Goal: Task Accomplishment & Management: Manage account settings

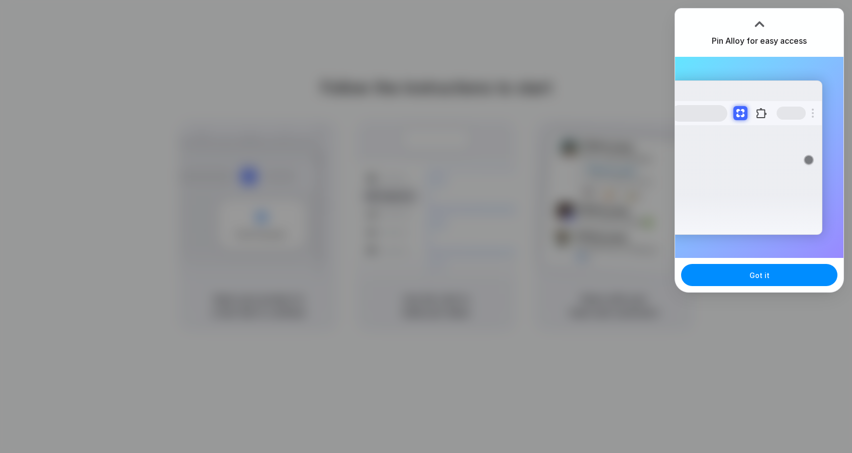
click at [758, 22] on div at bounding box center [759, 24] width 15 height 15
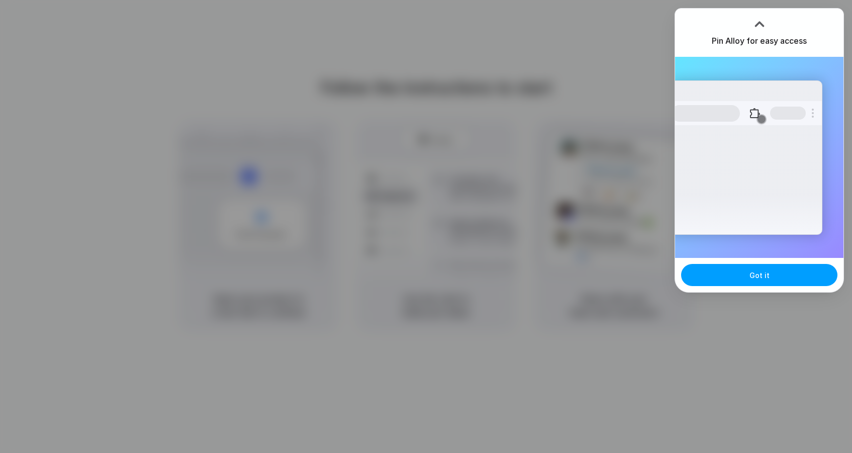
click at [762, 274] on span "Got it" at bounding box center [759, 275] width 20 height 11
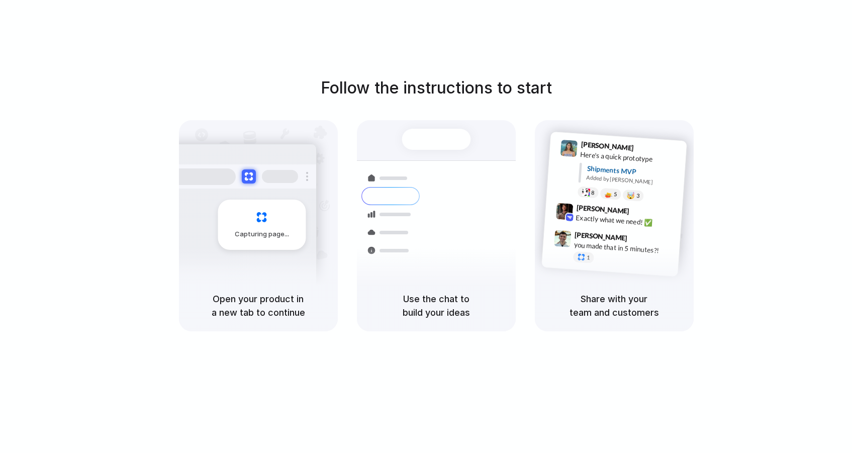
click at [262, 216] on div "Capturing page" at bounding box center [262, 225] width 88 height 50
click at [254, 166] on div at bounding box center [240, 176] width 151 height 24
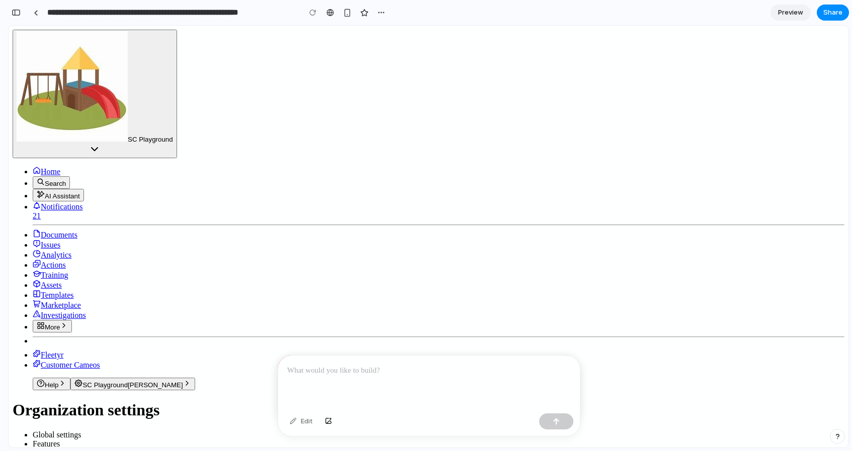
click at [355, 382] on div at bounding box center [429, 383] width 302 height 54
click at [388, 371] on p "**********" at bounding box center [429, 377] width 284 height 24
click at [295, 411] on div "**********" at bounding box center [429, 389] width 302 height 66
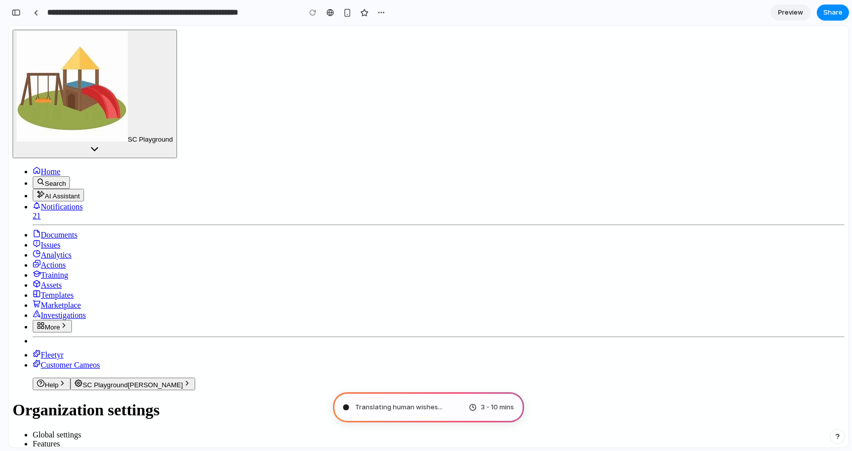
scroll to position [65, 0]
click at [60, 324] on span "More" at bounding box center [52, 328] width 15 height 8
click at [101, 143] on icon "Switch organization" at bounding box center [94, 149] width 12 height 12
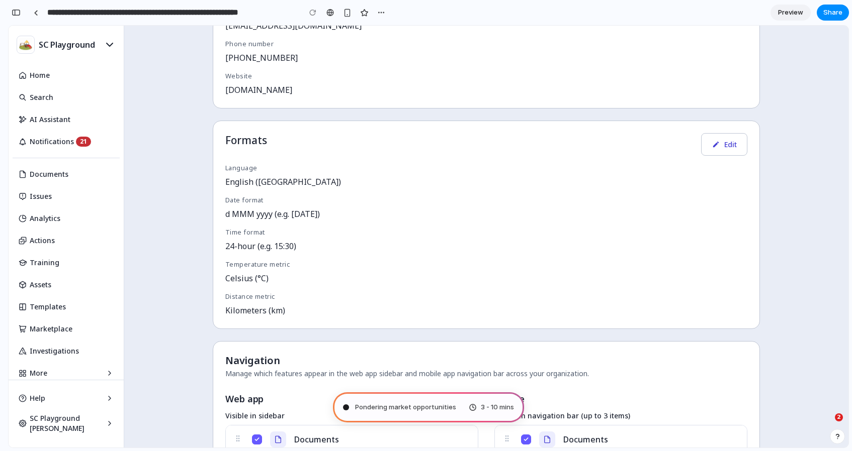
scroll to position [28, 0]
click at [383, 405] on span "Pondering market opportunities" at bounding box center [405, 408] width 101 height 10
click at [383, 405] on span "Pondering market opportunities .." at bounding box center [407, 408] width 104 height 10
click at [380, 16] on div "button" at bounding box center [381, 13] width 8 height 8
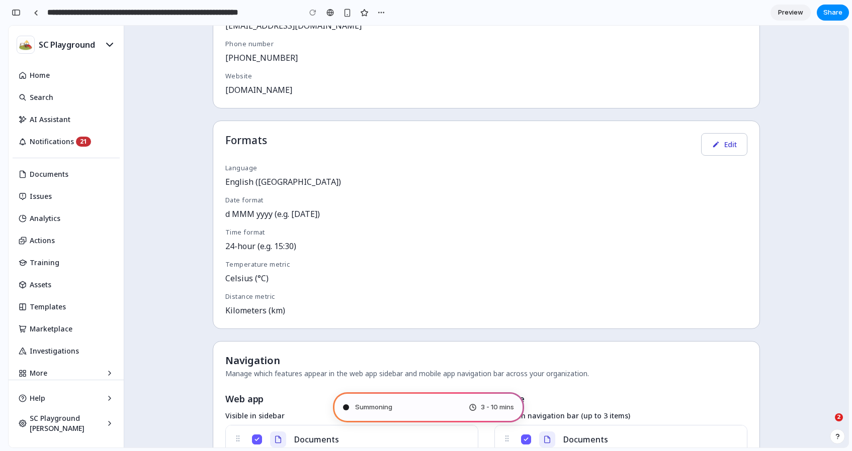
click at [175, 143] on div "Duplicate Delete" at bounding box center [426, 225] width 852 height 451
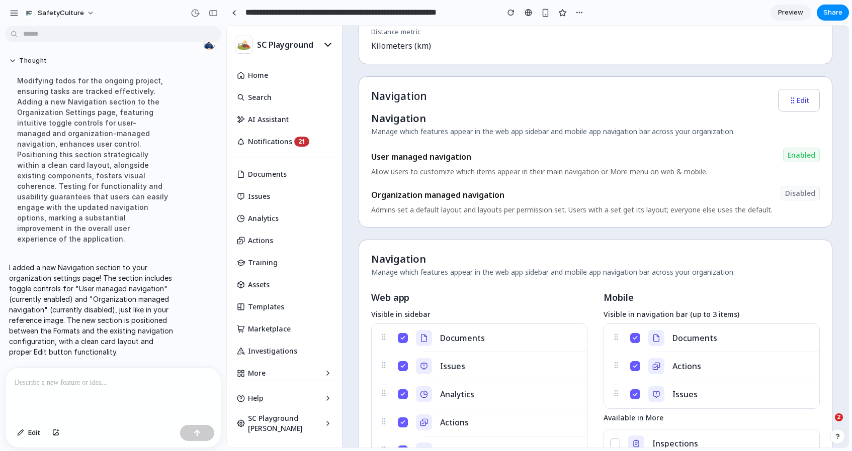
scroll to position [436, 0]
click at [402, 341] on button "Documents" at bounding box center [403, 339] width 10 height 10
click at [508, 235] on div "Details Edit Organization name SC Playground Organization owner email [EMAIL_AD…" at bounding box center [595, 360] width 474 height 1385
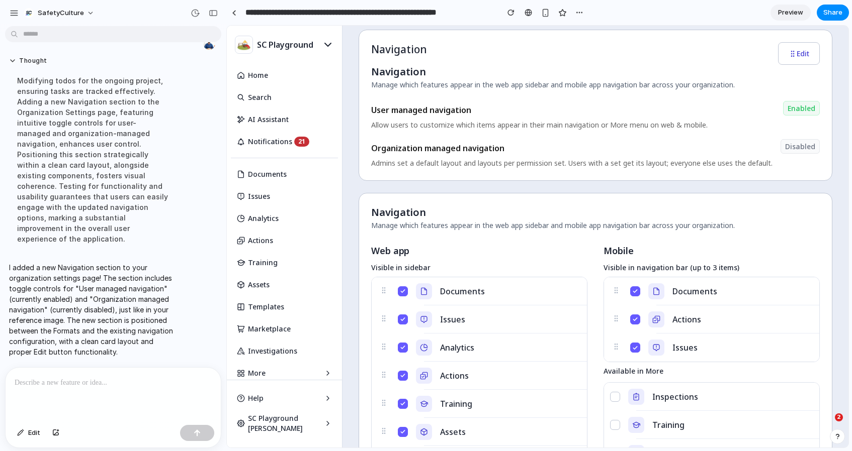
scroll to position [486, 0]
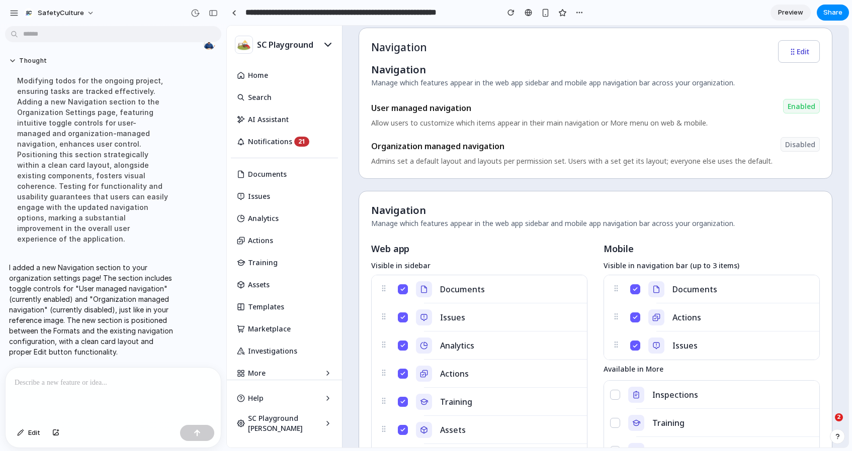
click at [618, 288] on icon at bounding box center [616, 289] width 8 height 8
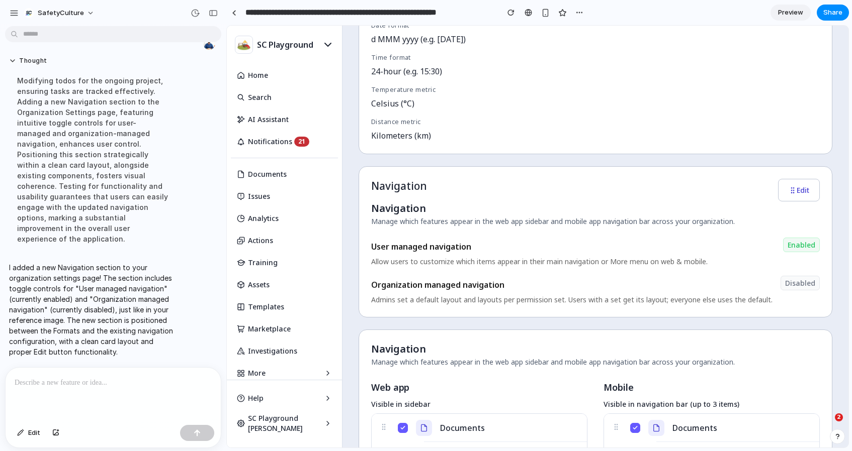
scroll to position [361, 0]
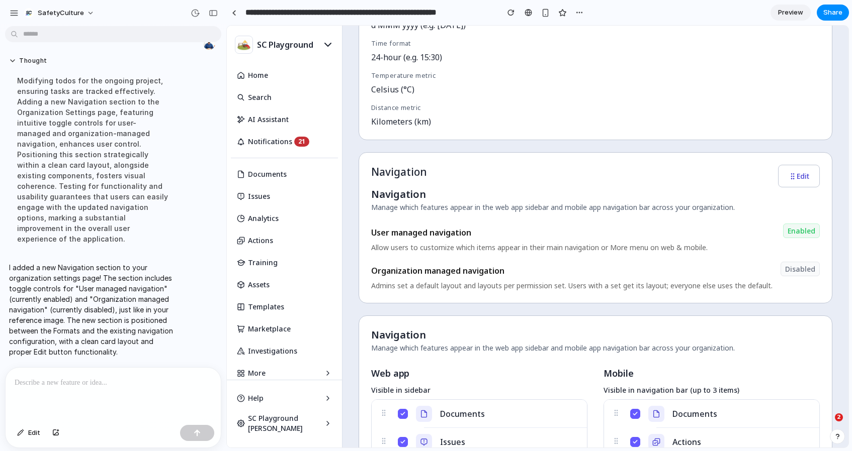
click at [88, 384] on p at bounding box center [113, 383] width 197 height 12
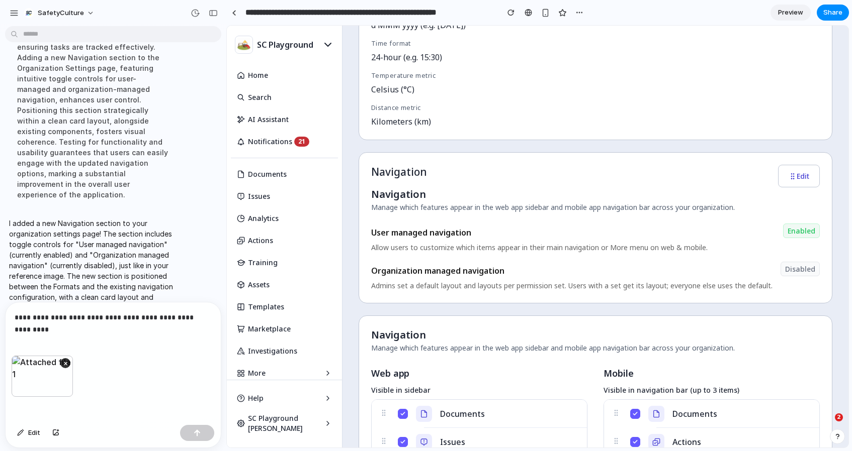
scroll to position [135, 0]
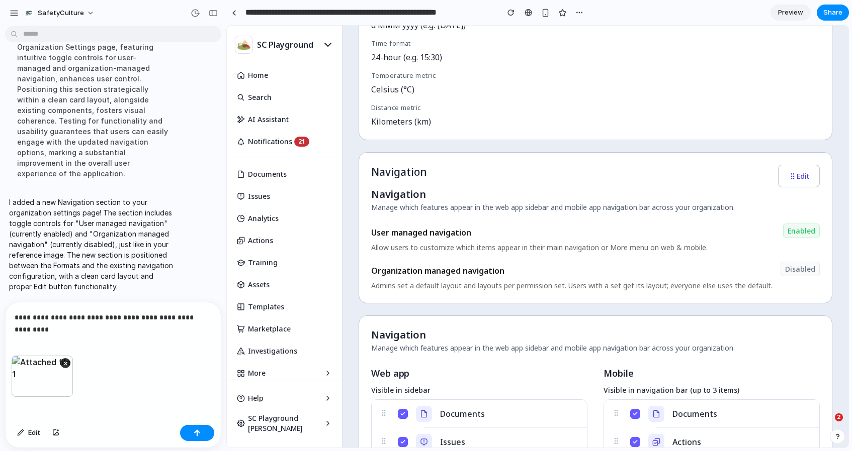
click at [79, 318] on p "**********" at bounding box center [113, 318] width 197 height 12
click at [95, 318] on p "**********" at bounding box center [113, 318] width 197 height 12
click at [196, 431] on div "button" at bounding box center [197, 433] width 7 height 7
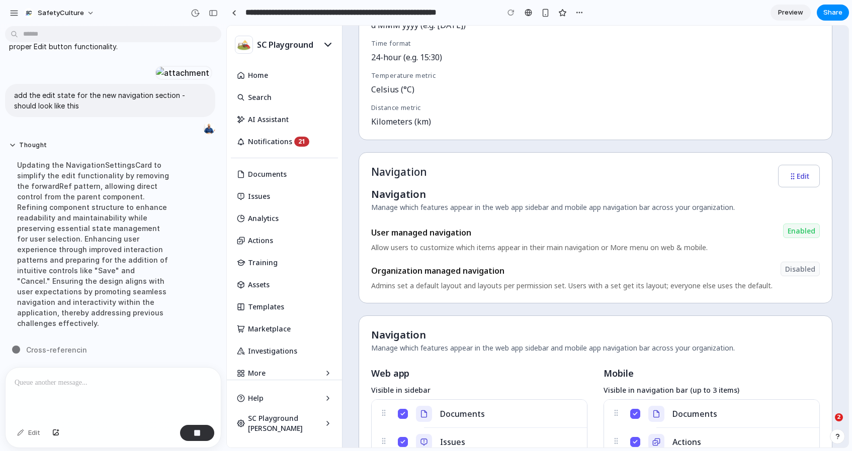
scroll to position [280, 0]
click at [797, 173] on button "Edit" at bounding box center [799, 176] width 42 height 23
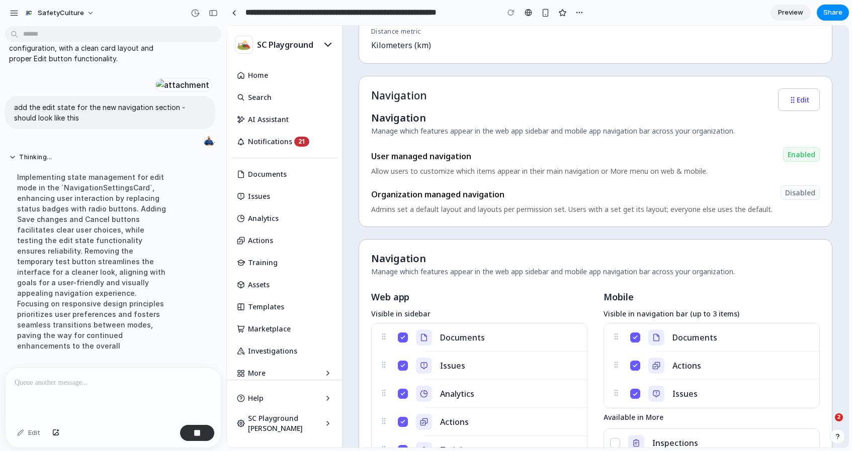
scroll to position [291, 0]
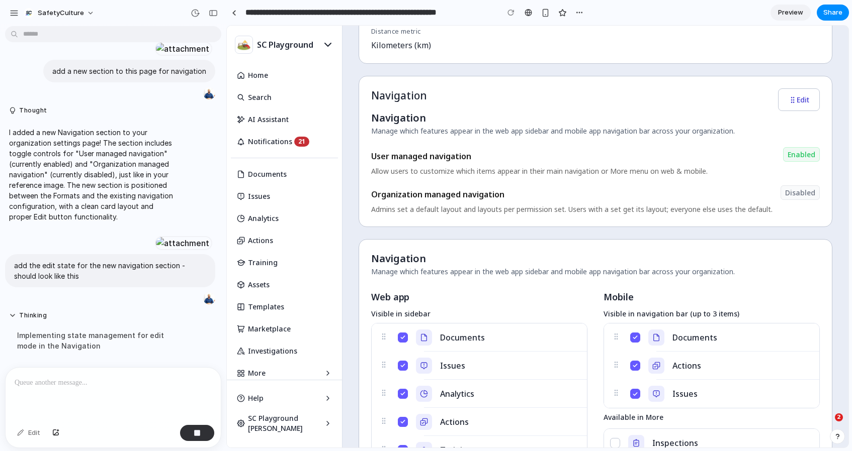
click at [807, 101] on button "Edit" at bounding box center [799, 99] width 42 height 23
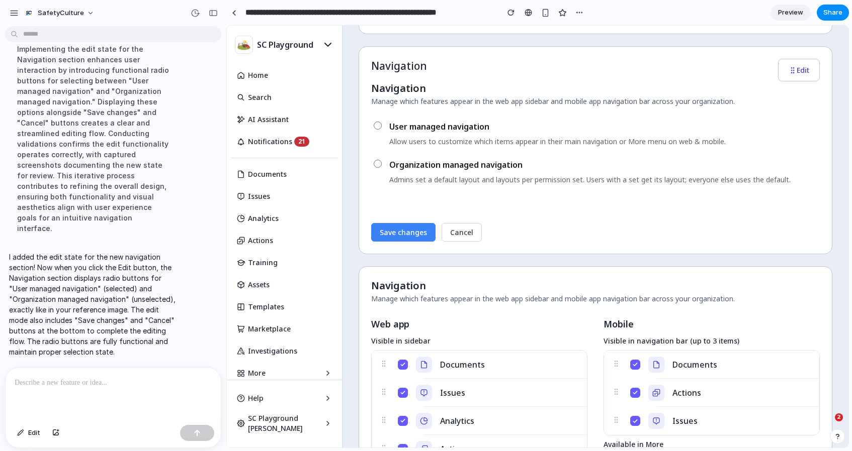
scroll to position [468, 0]
click at [794, 69] on icon "button" at bounding box center [792, 69] width 8 height 8
click at [454, 232] on button "Cancel" at bounding box center [461, 231] width 40 height 19
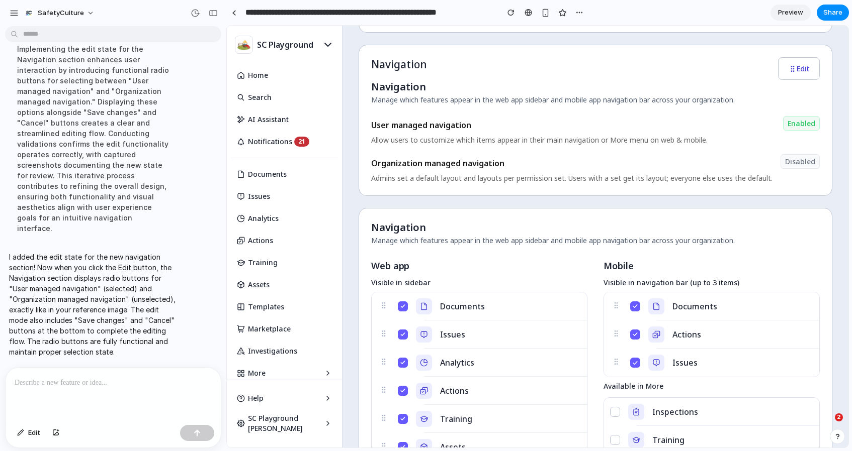
click at [794, 72] on button "Edit" at bounding box center [799, 68] width 42 height 23
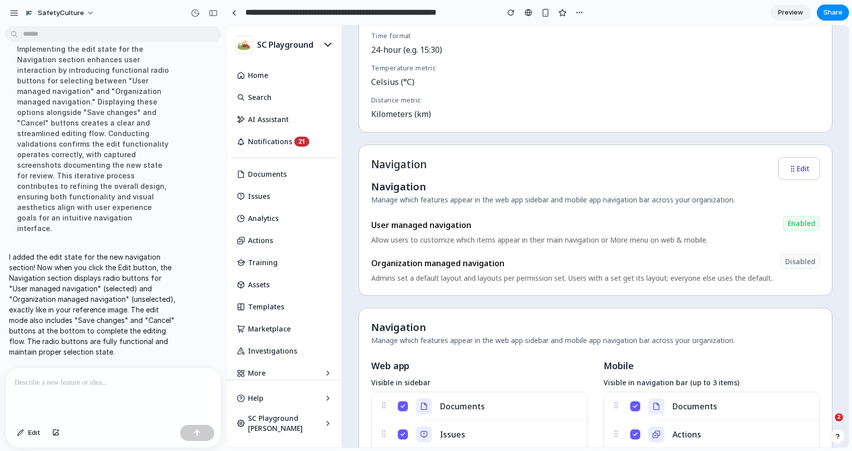
scroll to position [369, 0]
click at [799, 163] on button "Edit" at bounding box center [799, 167] width 42 height 23
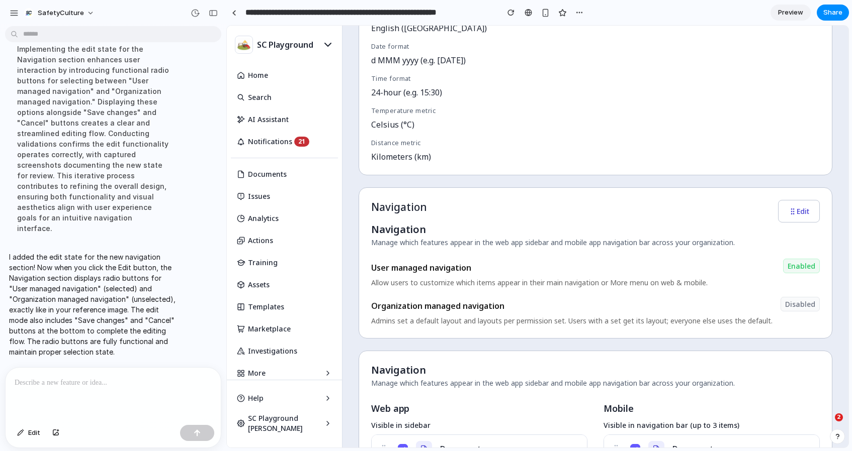
scroll to position [327, 0]
click at [807, 208] on button "Edit" at bounding box center [799, 210] width 42 height 23
click at [99, 389] on div at bounding box center [113, 394] width 215 height 53
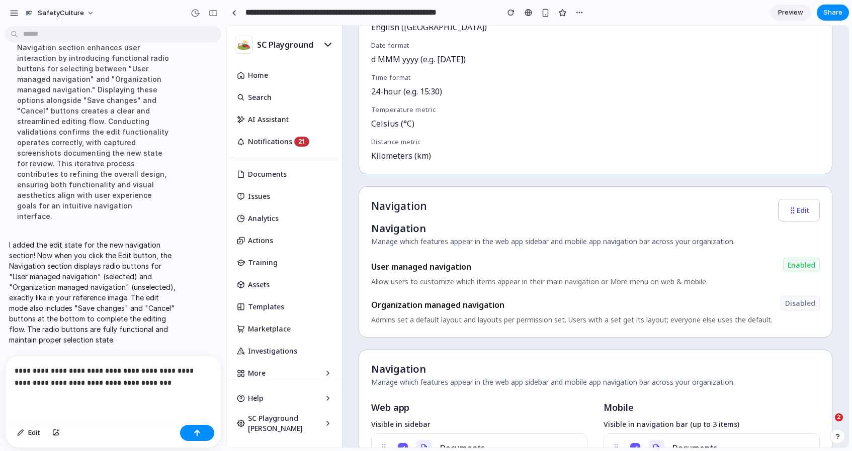
scroll to position [467, 0]
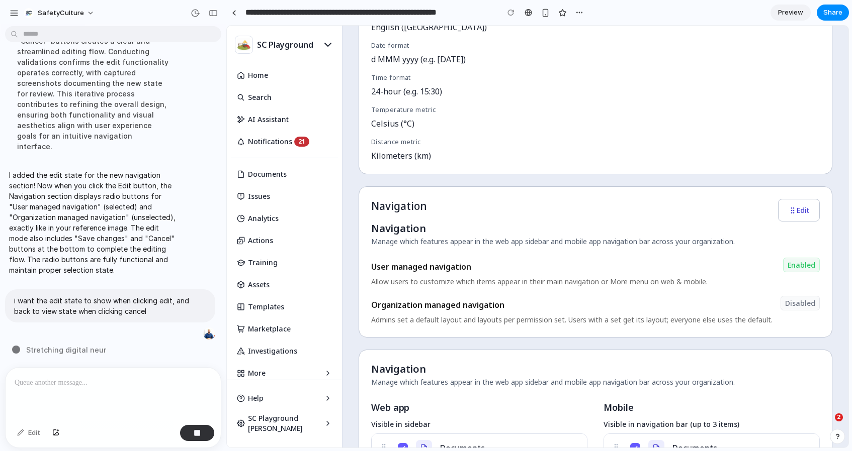
click at [201, 262] on div "I added the edit state for the new navigation section! Now when you click the E…" at bounding box center [110, 223] width 210 height 118
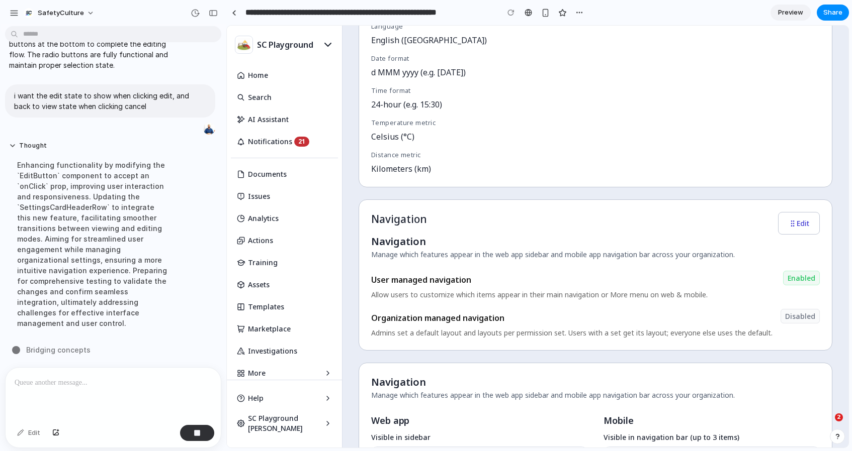
scroll to position [315, 0]
click at [797, 222] on button "Edit" at bounding box center [799, 222] width 42 height 23
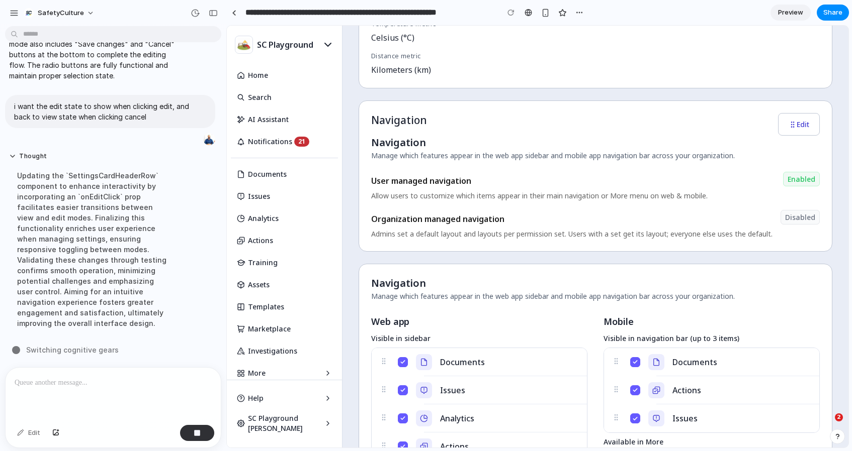
scroll to position [413, 0]
click at [797, 128] on button "Edit" at bounding box center [799, 124] width 42 height 23
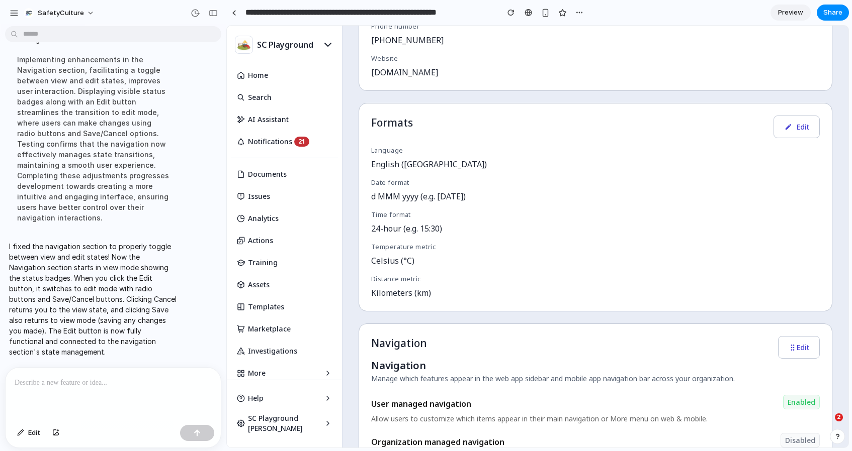
scroll to position [373, 0]
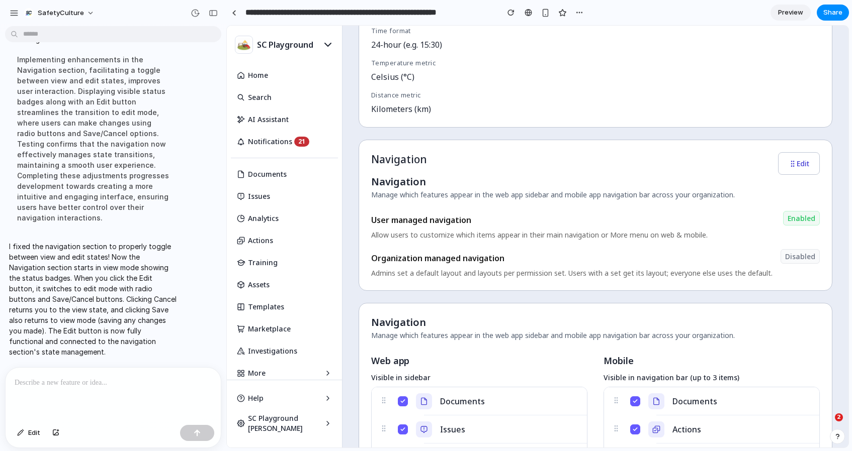
click at [796, 160] on button "Edit" at bounding box center [799, 163] width 42 height 23
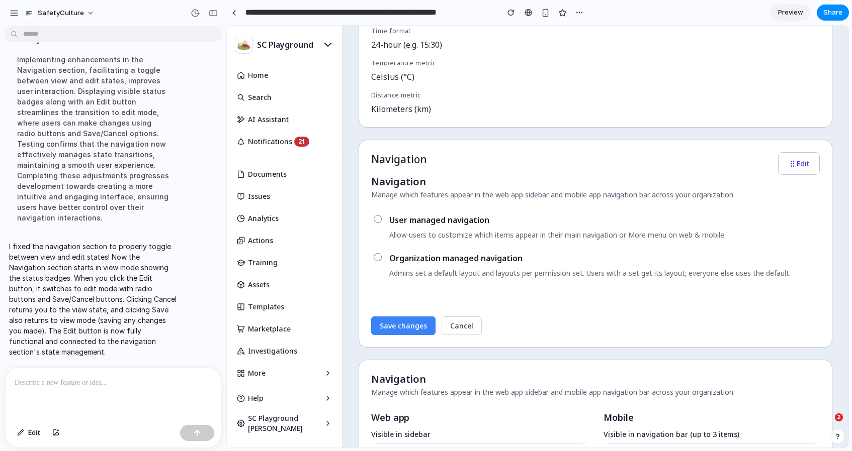
click at [470, 327] on button "Cancel" at bounding box center [461, 326] width 40 height 19
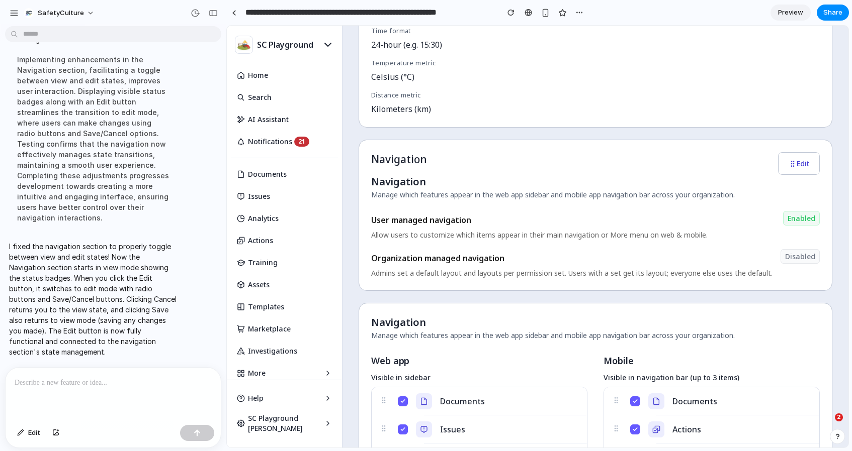
click at [808, 166] on button "Edit" at bounding box center [799, 163] width 42 height 23
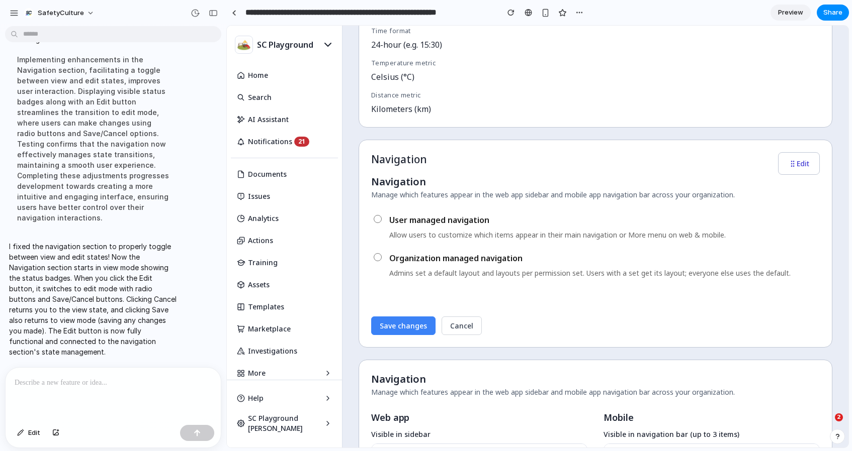
click at [95, 379] on p at bounding box center [113, 383] width 197 height 12
drag, startPoint x: 530, startPoint y: 262, endPoint x: 392, endPoint y: 256, distance: 137.9
click at [392, 256] on div "Organization managed navigation" at bounding box center [604, 258] width 430 height 12
copy div "rganization managed navigation"
click at [36, 381] on p "***" at bounding box center [113, 383] width 197 height 12
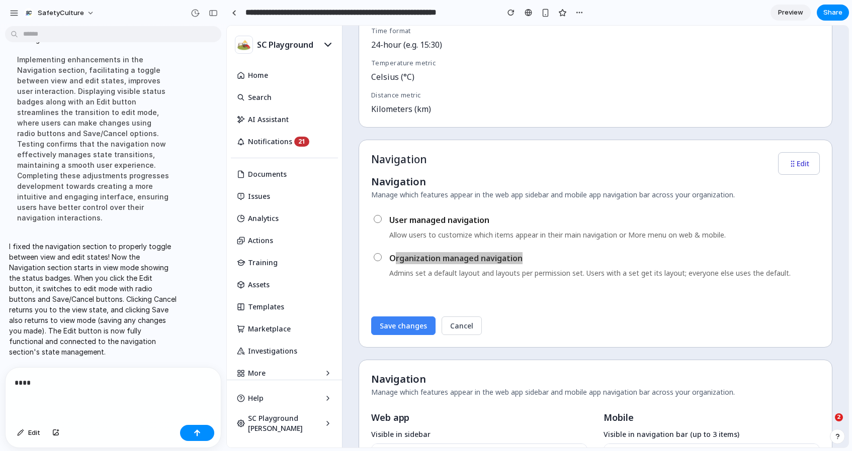
click at [39, 386] on p "****" at bounding box center [113, 383] width 197 height 12
click at [525, 257] on div "Organization managed navigation" at bounding box center [604, 258] width 430 height 12
drag, startPoint x: 539, startPoint y: 258, endPoint x: 390, endPoint y: 257, distance: 149.3
click at [390, 256] on div "Organization managed navigation" at bounding box center [604, 258] width 430 height 12
copy div "Organization managed navigation"
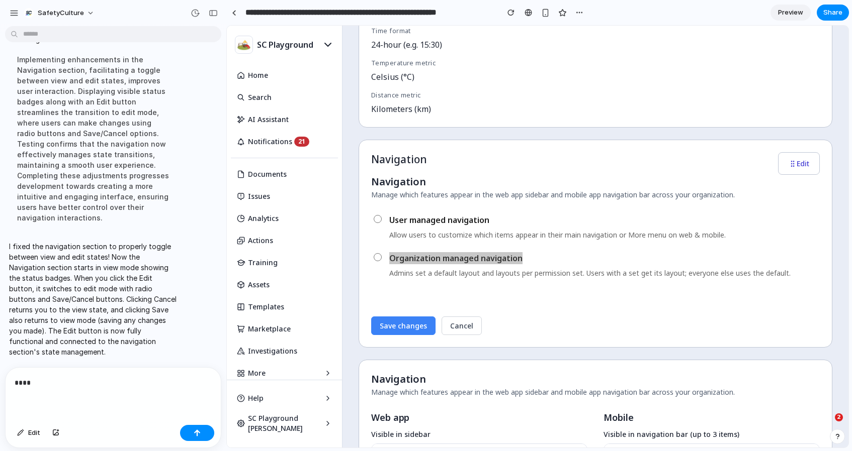
click at [66, 385] on p "****" at bounding box center [113, 383] width 197 height 12
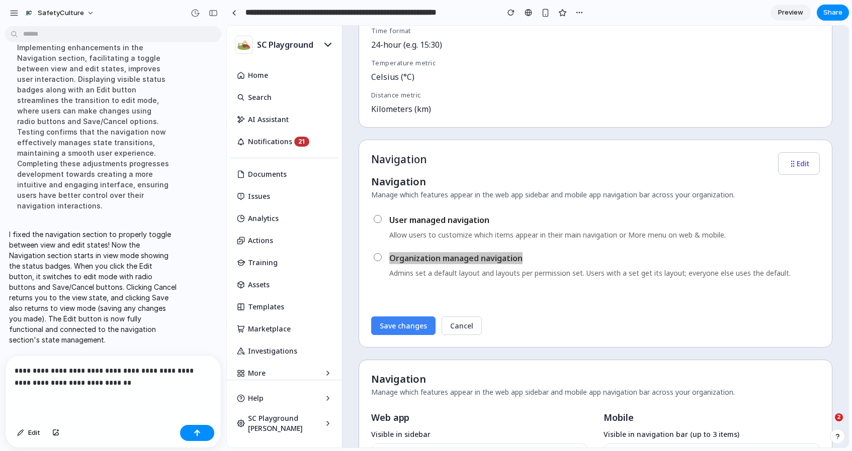
click at [119, 389] on div "**********" at bounding box center [113, 388] width 215 height 65
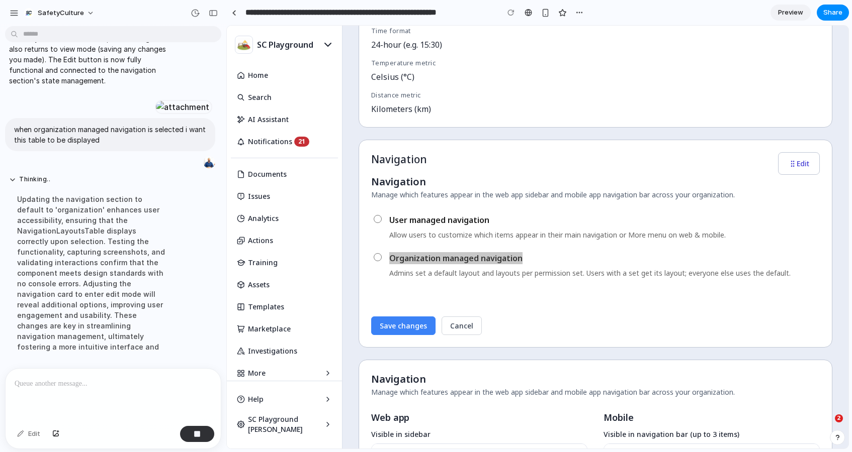
scroll to position [769, 0]
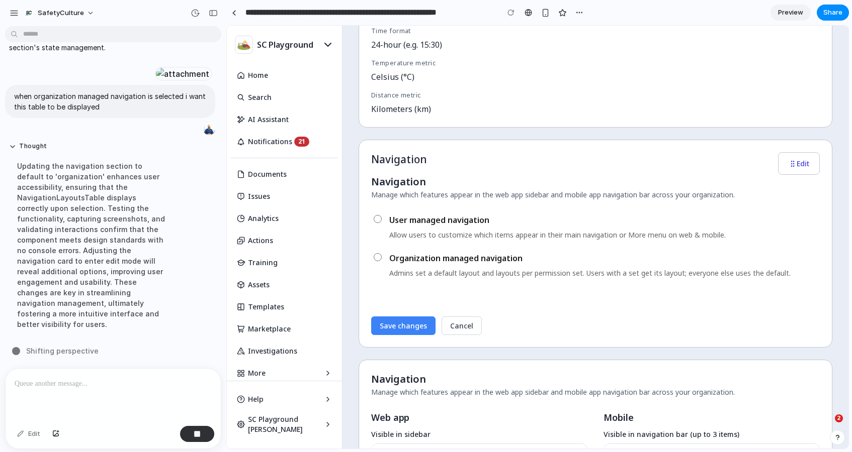
click at [536, 321] on div "Save changes Cancel" at bounding box center [595, 320] width 448 height 31
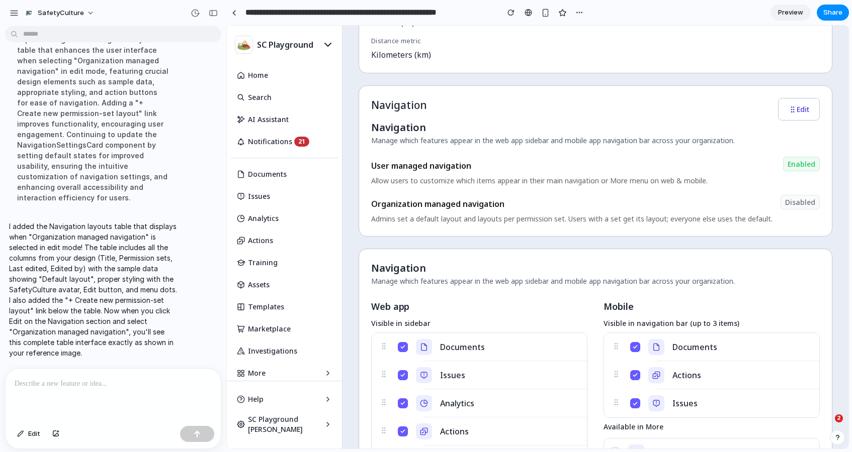
scroll to position [427, 0]
click at [793, 109] on icon "button" at bounding box center [794, 110] width 2 height 2
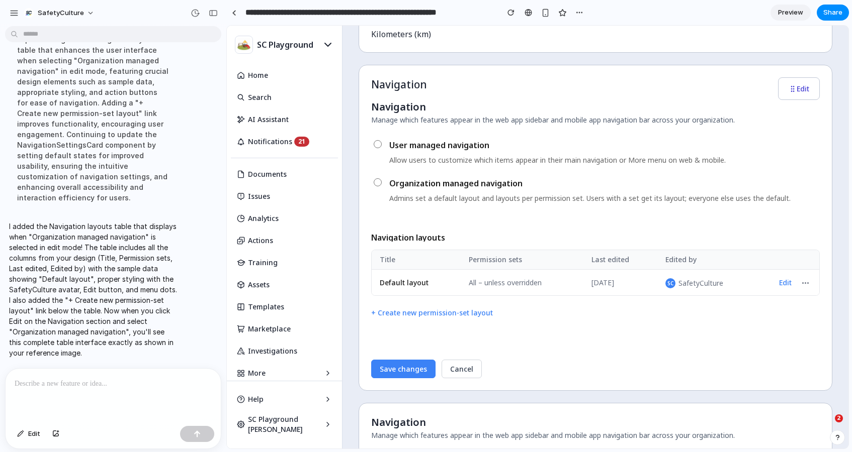
scroll to position [449, 0]
click at [784, 281] on button "Edit" at bounding box center [785, 282] width 21 height 14
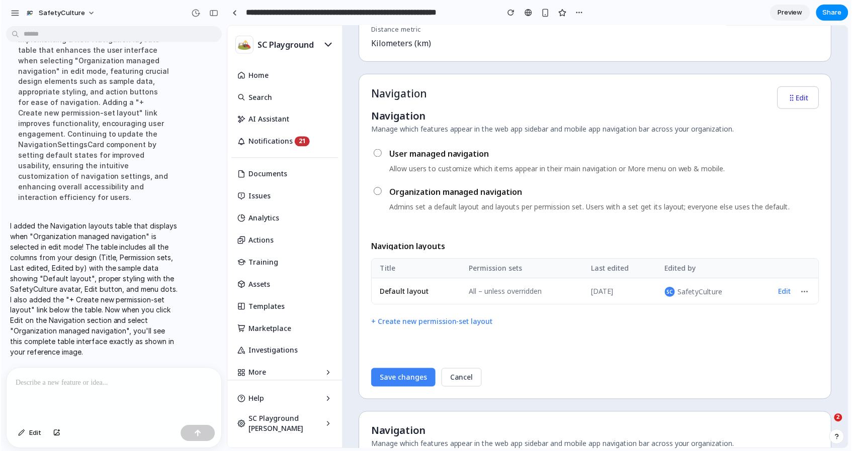
scroll to position [917, 0]
click at [75, 382] on p at bounding box center [113, 383] width 197 height 12
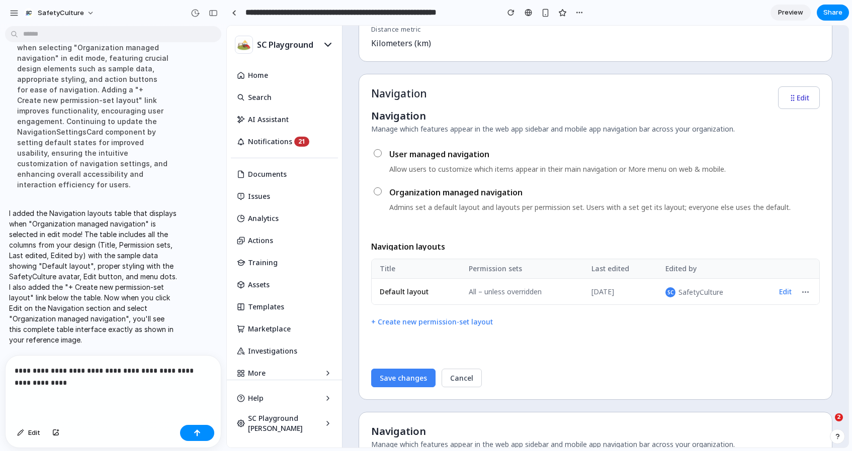
scroll to position [938, 0]
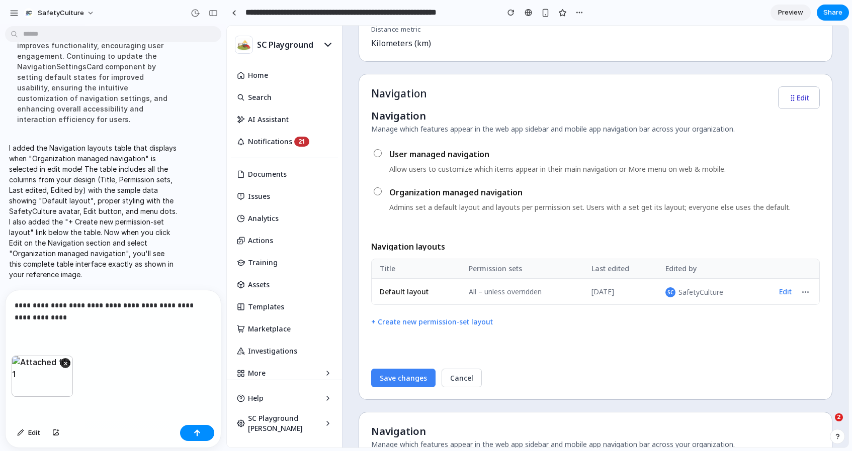
click at [137, 305] on p "**********" at bounding box center [113, 312] width 197 height 24
click at [191, 431] on button "button" at bounding box center [197, 433] width 34 height 16
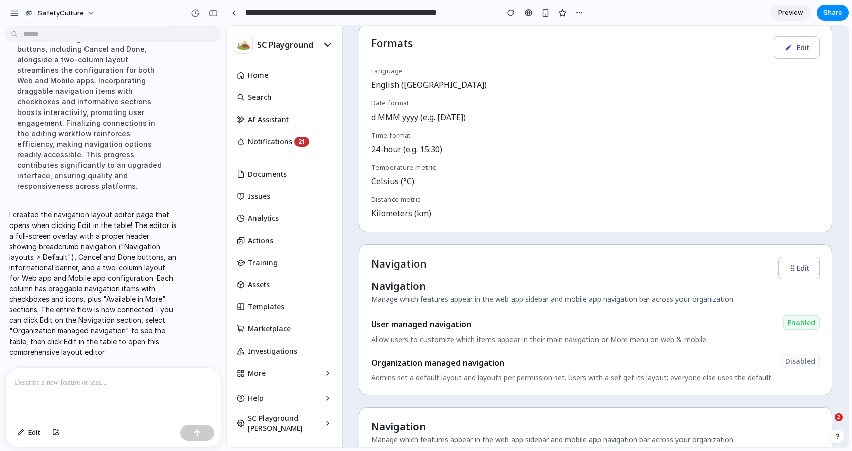
scroll to position [343, 0]
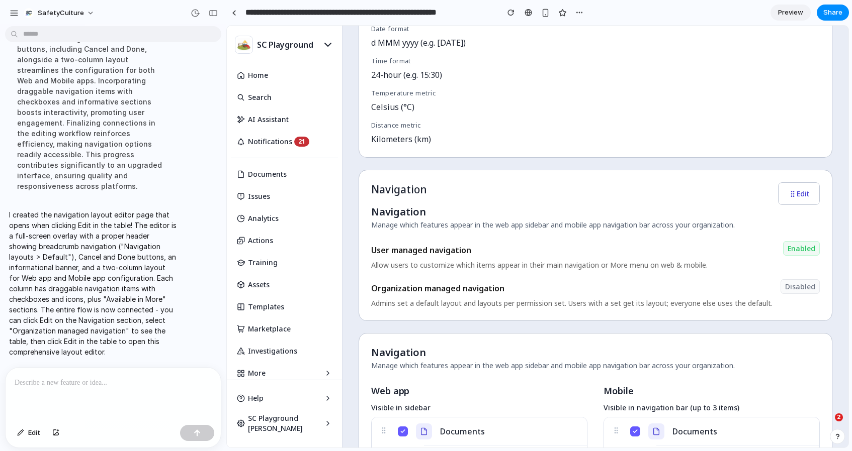
click at [799, 194] on button "Edit" at bounding box center [799, 193] width 42 height 23
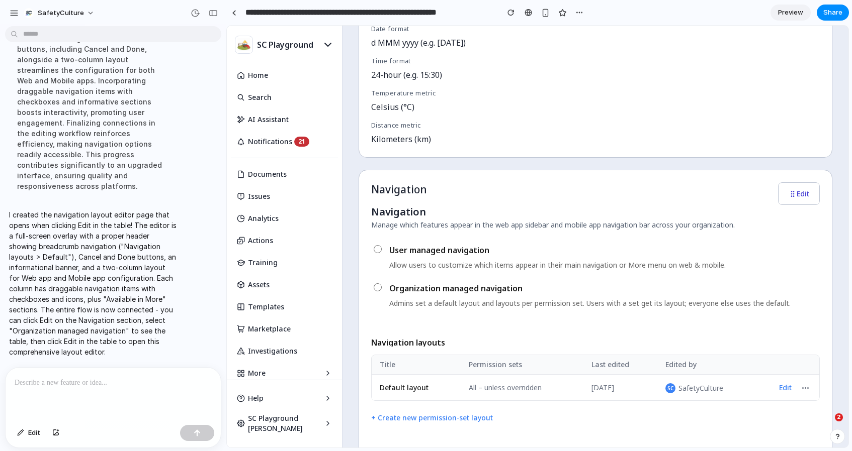
click at [783, 387] on button "Edit" at bounding box center [785, 388] width 21 height 14
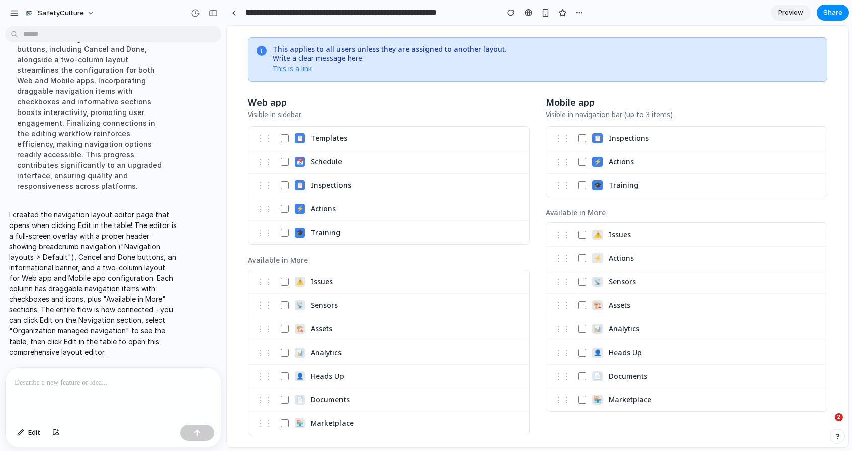
scroll to position [0, 0]
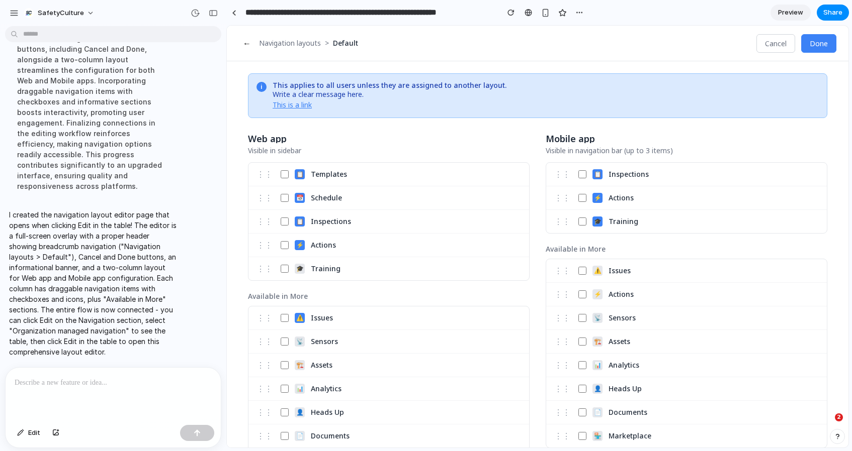
click at [273, 240] on div "⋮⋮ ⚡ Actions" at bounding box center [388, 246] width 280 height 24
click at [814, 44] on button "Done" at bounding box center [818, 43] width 35 height 19
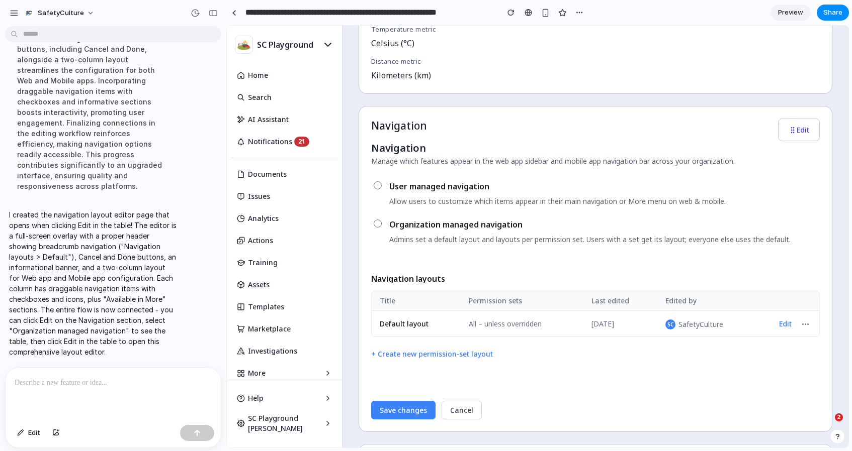
scroll to position [424, 0]
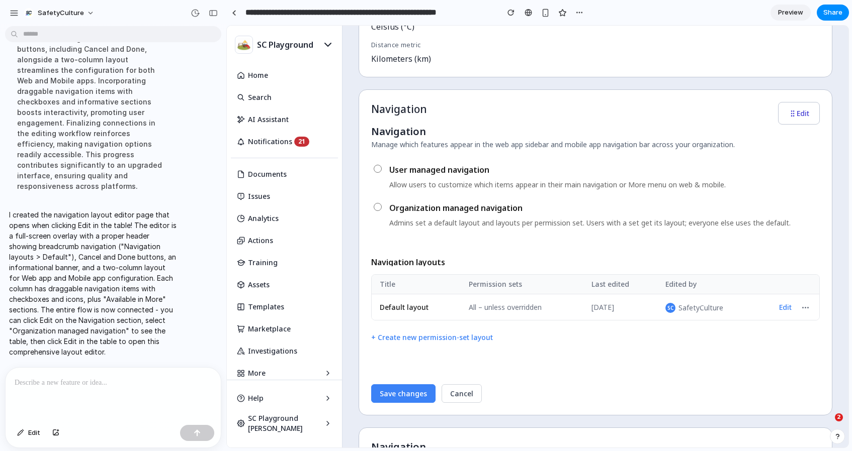
click at [787, 306] on button "Edit" at bounding box center [785, 308] width 21 height 14
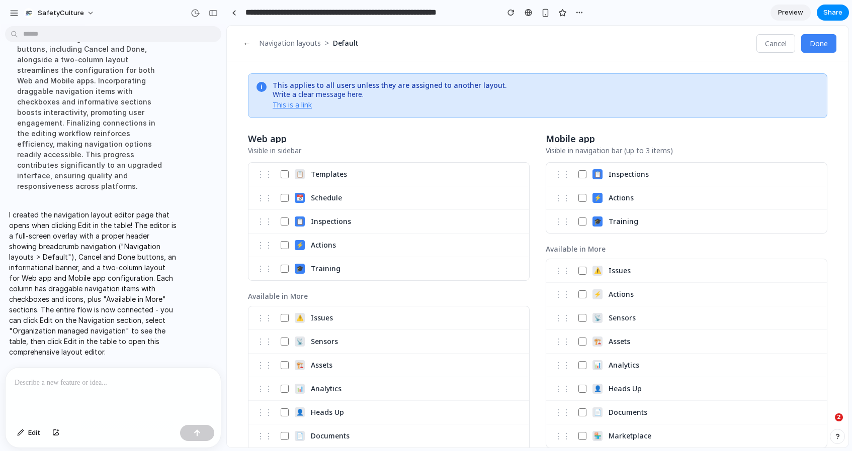
click at [249, 43] on button "←" at bounding box center [247, 43] width 16 height 19
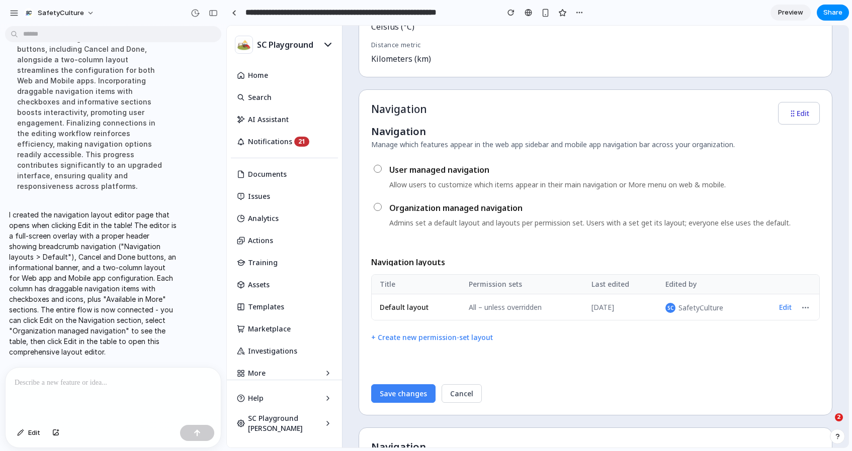
click at [452, 336] on button "+ Create new permission-set layout" at bounding box center [432, 338] width 122 height 18
click at [786, 309] on button "Edit" at bounding box center [785, 308] width 21 height 14
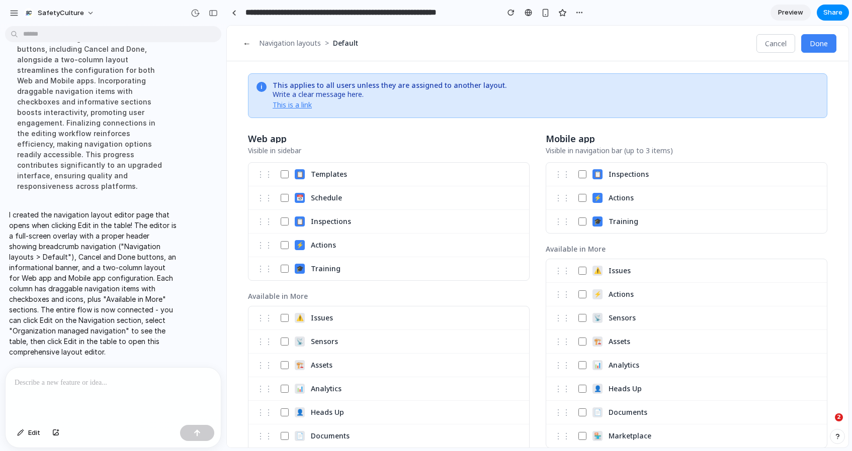
click at [242, 39] on button "←" at bounding box center [247, 43] width 16 height 19
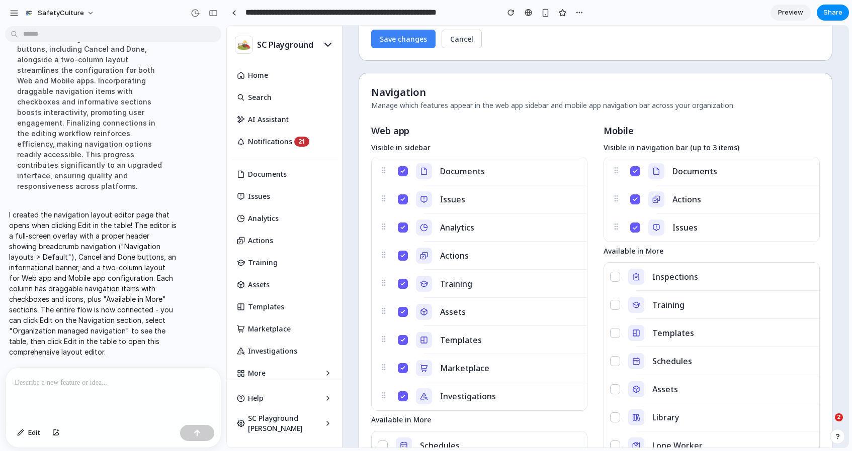
scroll to position [782, 0]
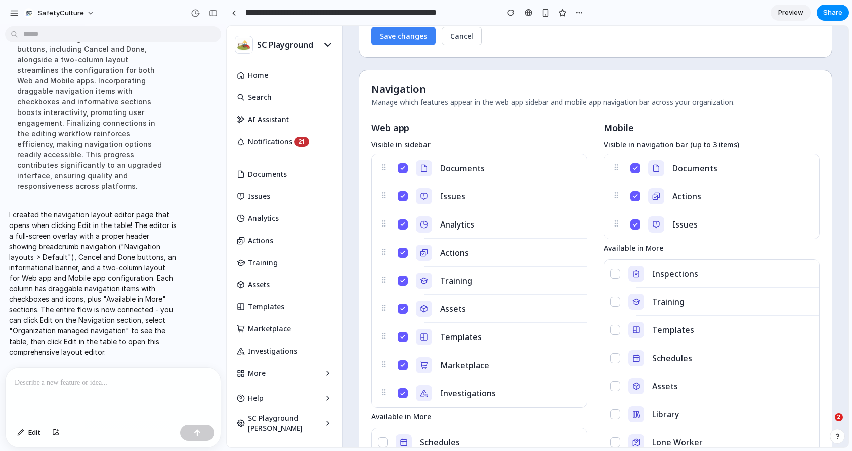
click at [139, 377] on p at bounding box center [113, 383] width 197 height 12
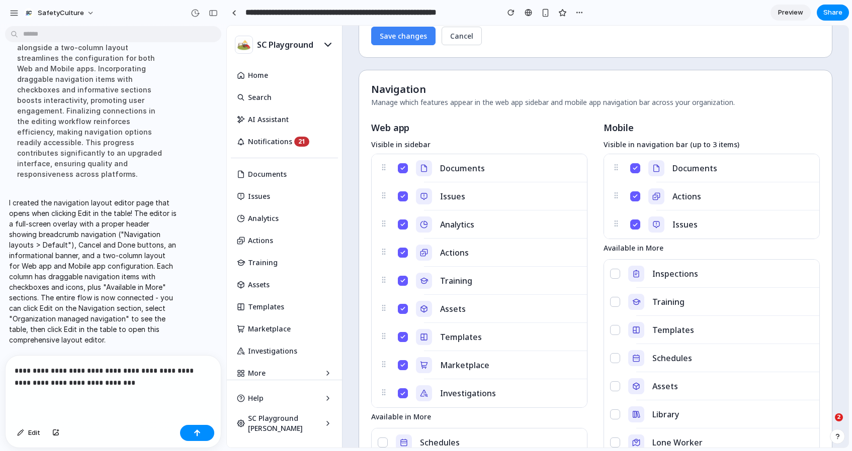
click at [140, 386] on p "**********" at bounding box center [113, 377] width 197 height 24
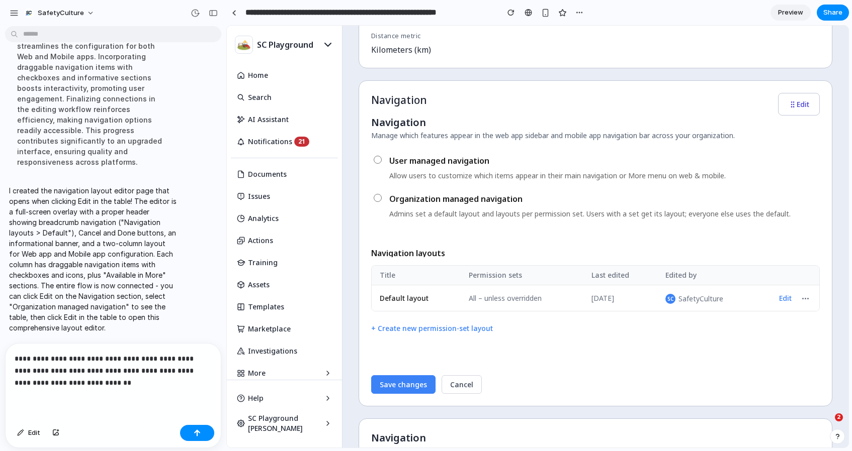
scroll to position [456, 0]
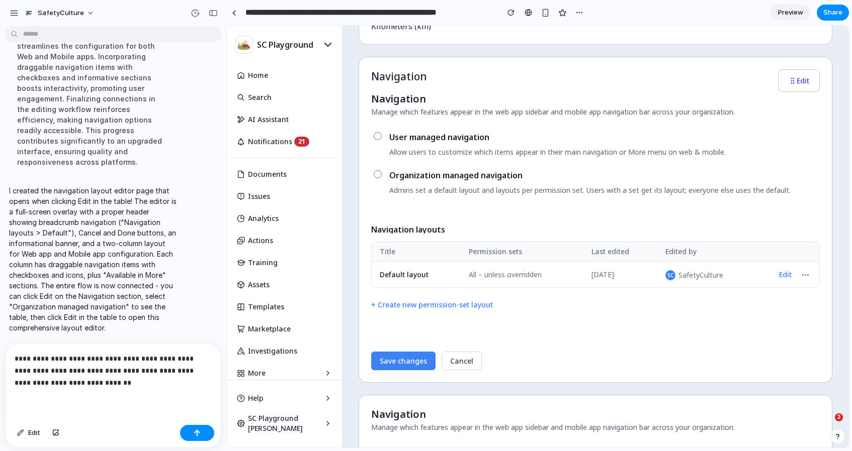
click at [106, 383] on p "**********" at bounding box center [113, 371] width 197 height 36
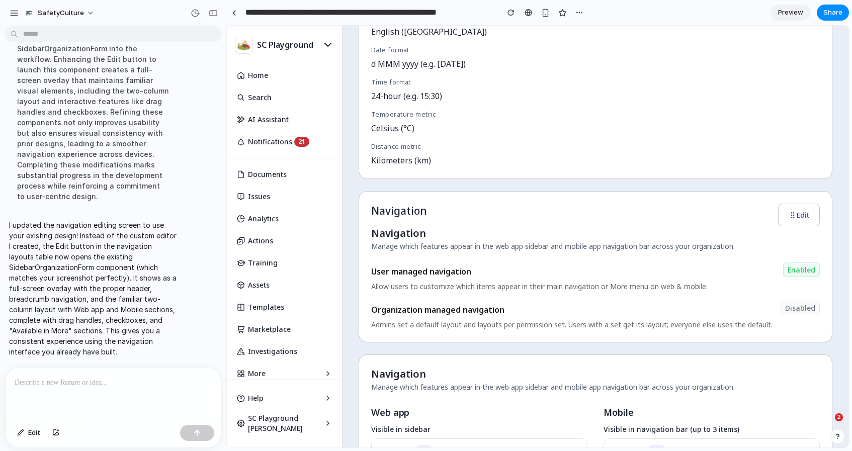
scroll to position [357, 0]
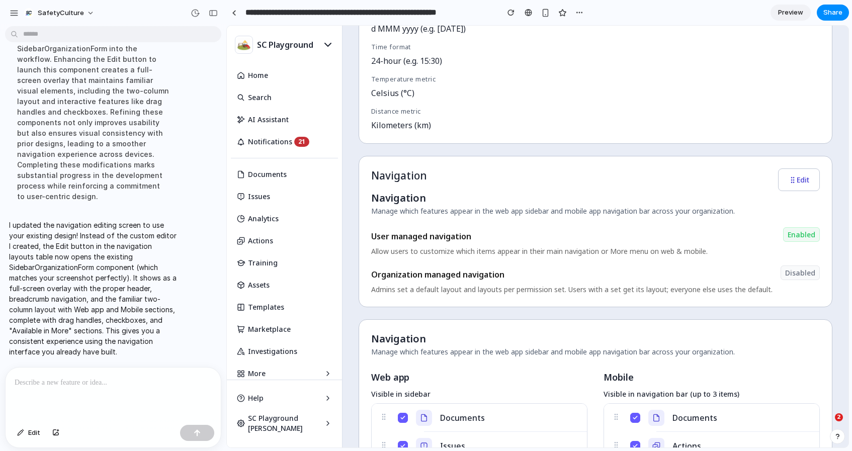
click at [795, 183] on button "Edit" at bounding box center [799, 179] width 42 height 23
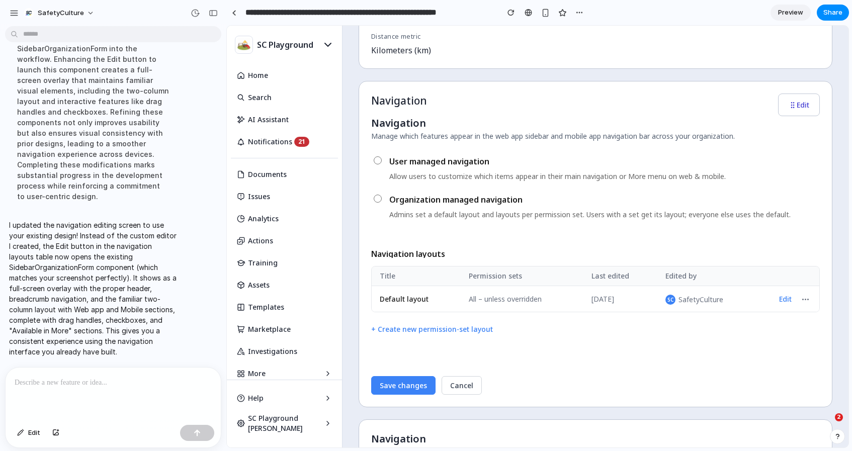
scroll to position [448, 0]
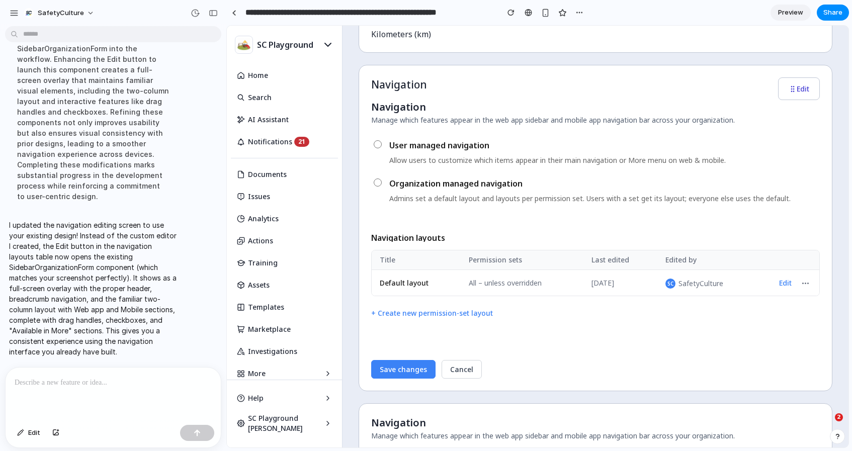
click at [786, 284] on button "Edit" at bounding box center [785, 283] width 21 height 14
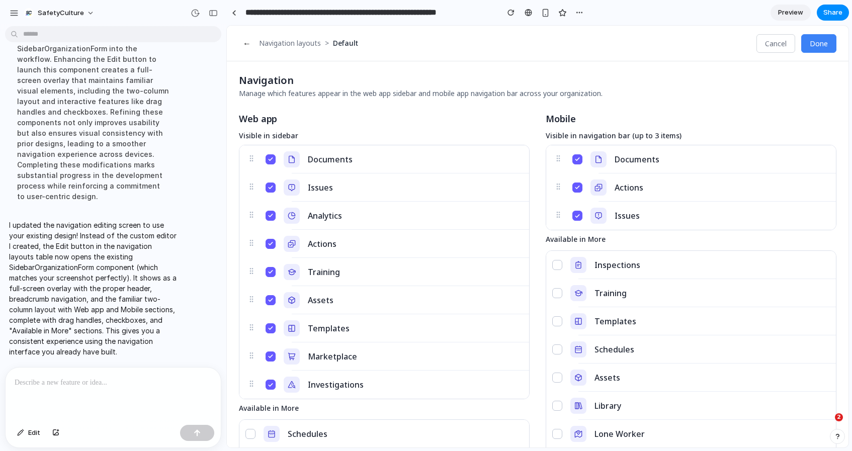
click at [244, 41] on button "←" at bounding box center [247, 43] width 16 height 19
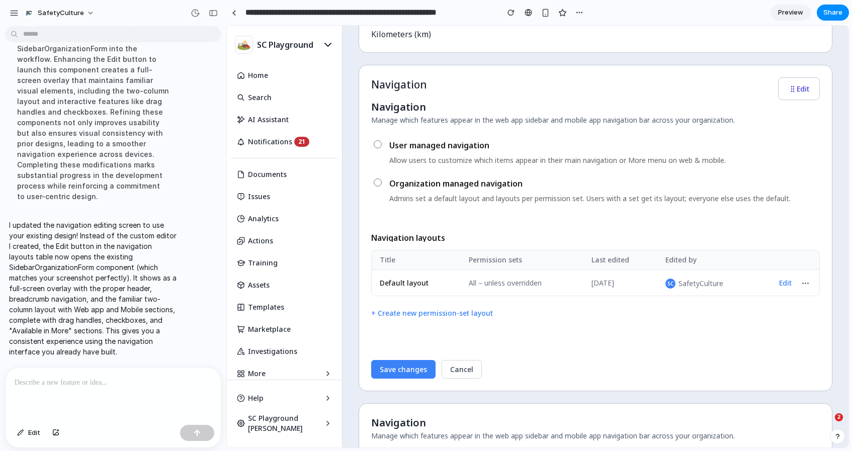
click at [775, 281] on button "Edit" at bounding box center [785, 283] width 21 height 14
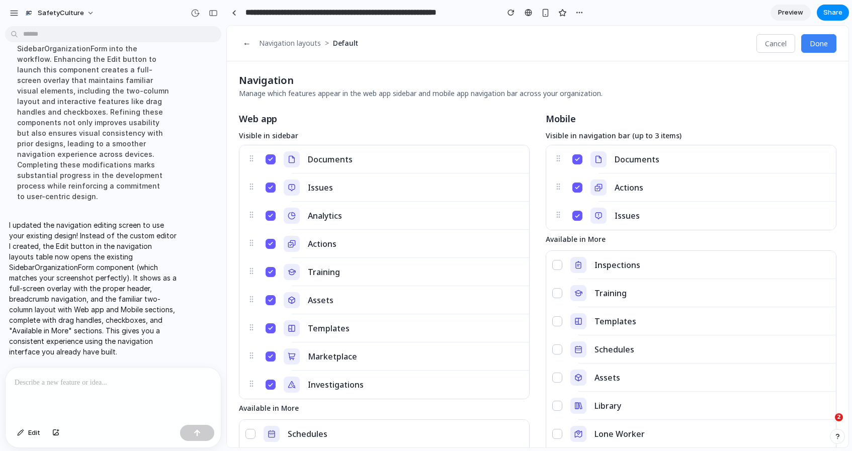
click at [272, 383] on button "Investigations" at bounding box center [270, 385] width 10 height 10
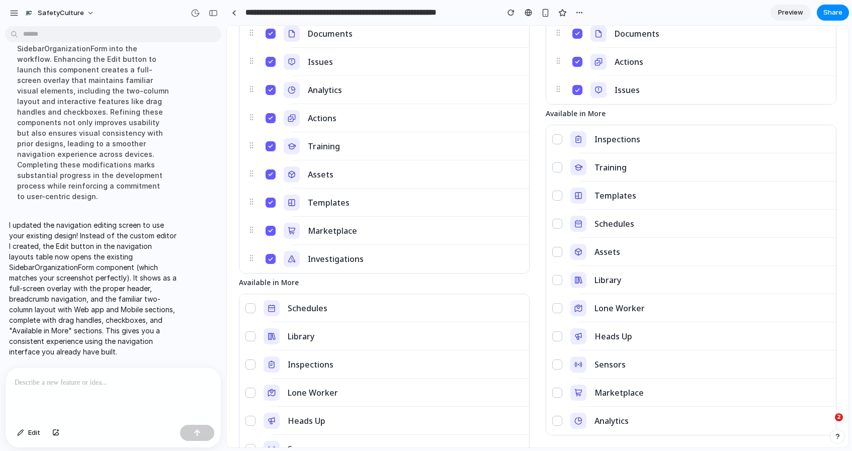
scroll to position [152, 0]
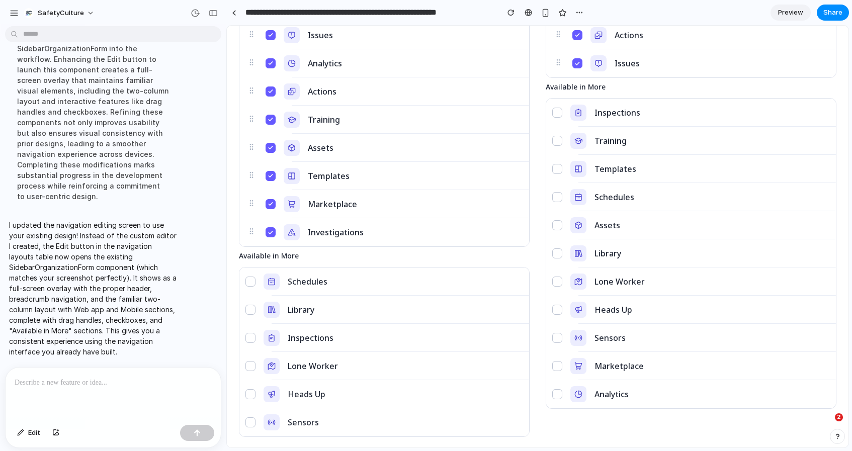
click at [269, 237] on div "Investigations" at bounding box center [393, 232] width 269 height 28
click at [269, 237] on button "Investigations" at bounding box center [270, 232] width 10 height 10
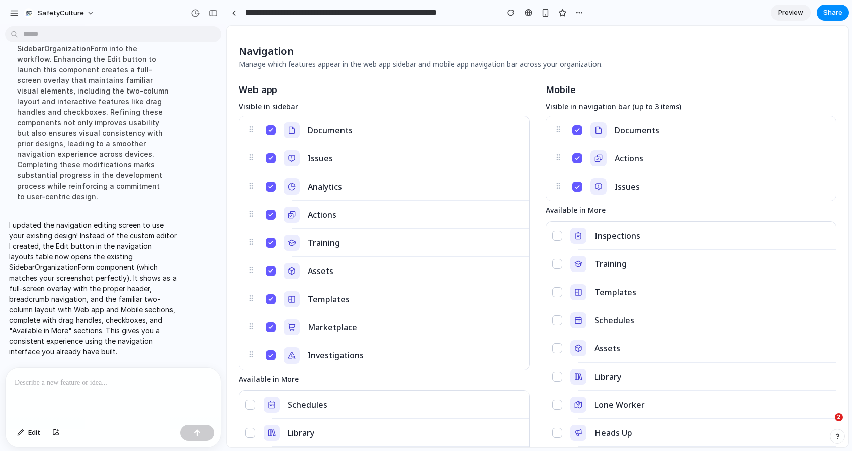
scroll to position [0, 0]
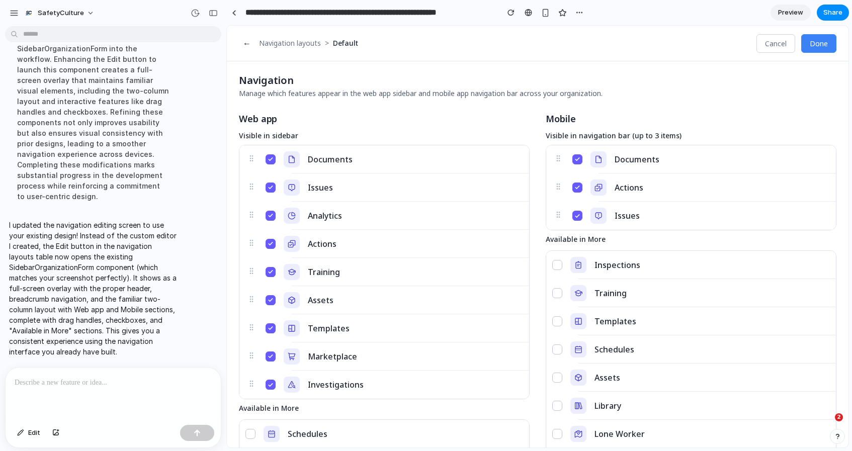
click at [242, 43] on button "←" at bounding box center [247, 43] width 16 height 19
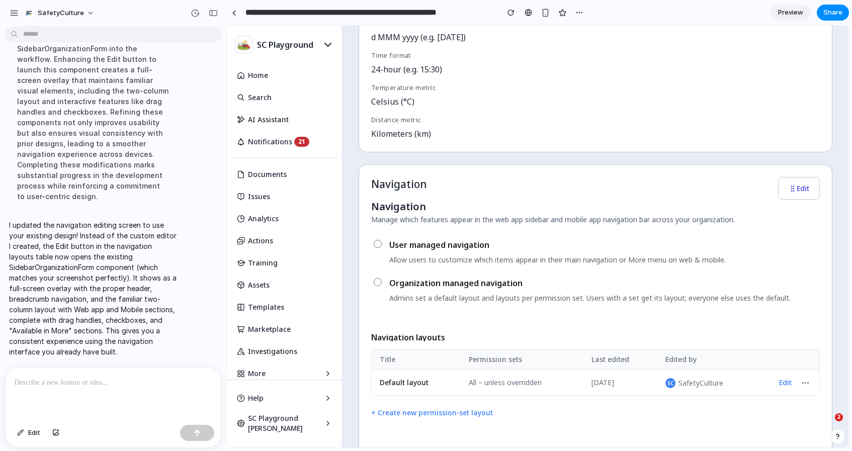
scroll to position [349, 0]
